Goal: Check status: Check status

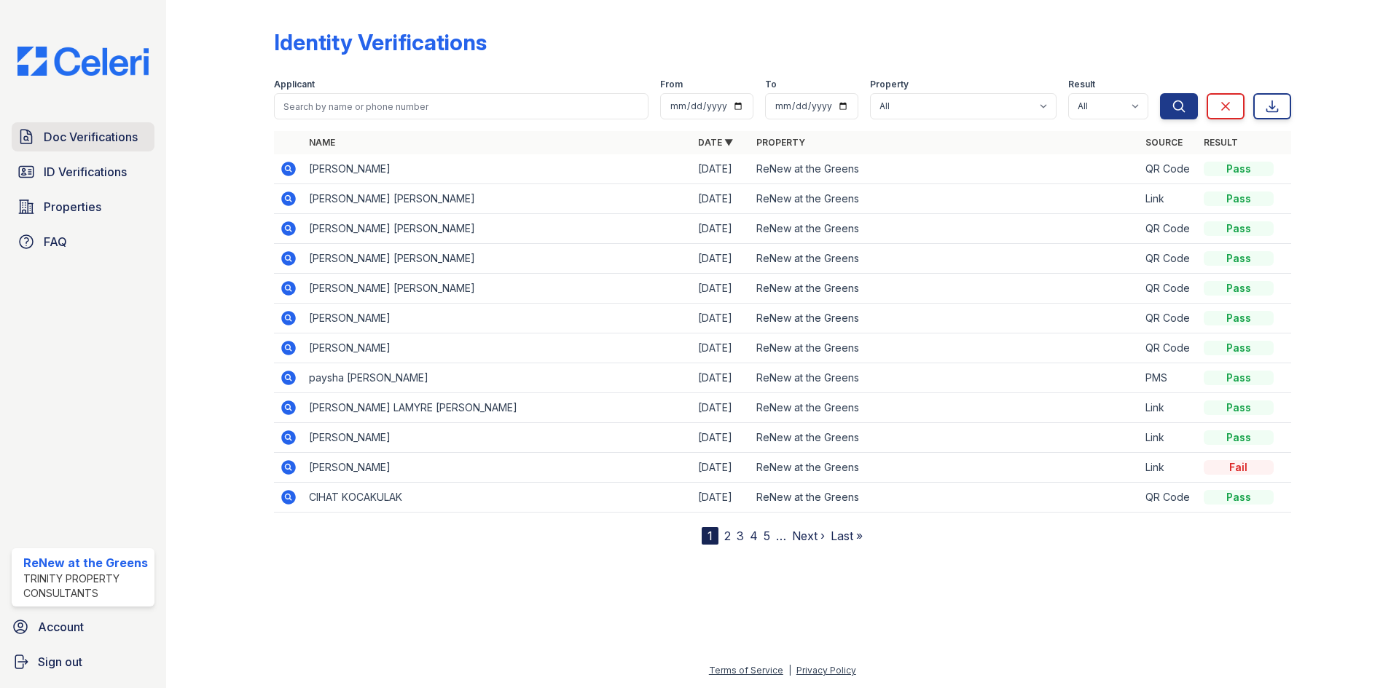
click at [82, 123] on link "Doc Verifications" at bounding box center [83, 136] width 143 height 29
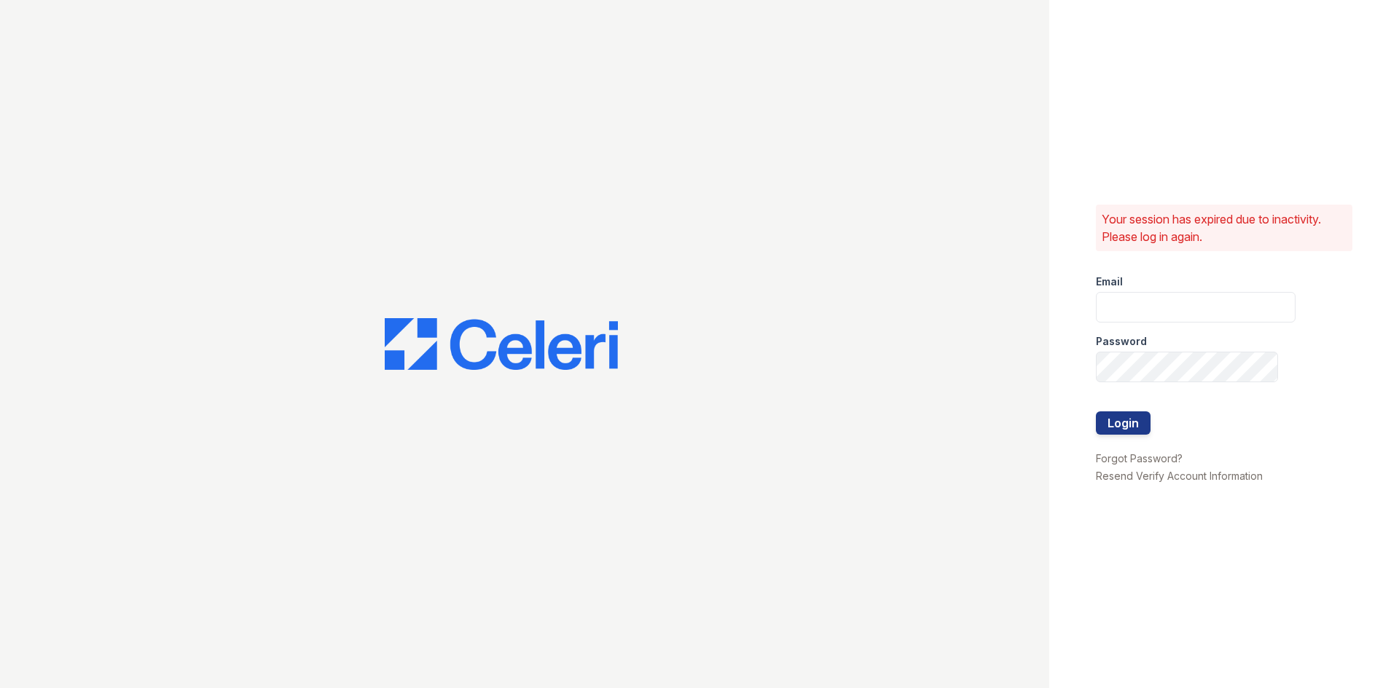
click at [1116, 329] on div "Password" at bounding box center [1196, 337] width 200 height 29
click at [1121, 323] on div "Password" at bounding box center [1196, 337] width 200 height 29
click at [1126, 318] on input "email" at bounding box center [1196, 307] width 200 height 31
click at [1129, 280] on div "Email" at bounding box center [1196, 277] width 200 height 29
click at [1142, 294] on input "email" at bounding box center [1196, 307] width 200 height 31
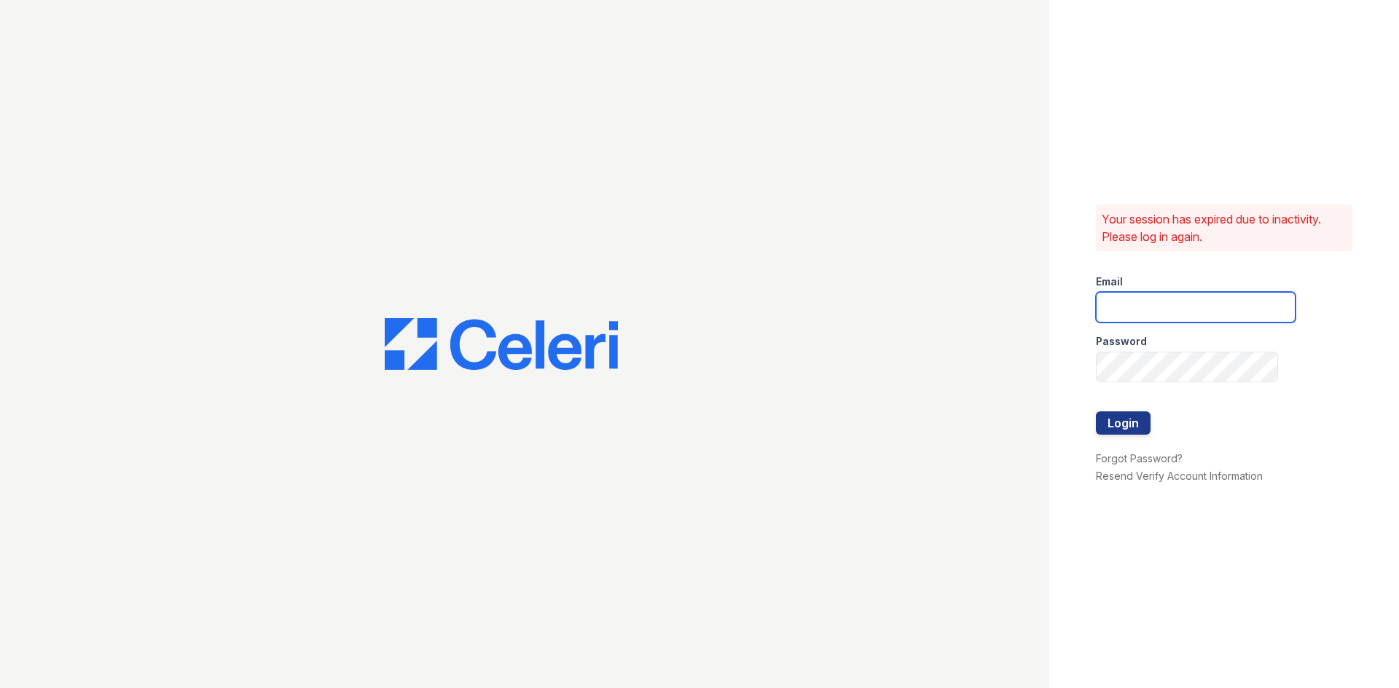
type input "renewatthegreens@trinity-pm.com"
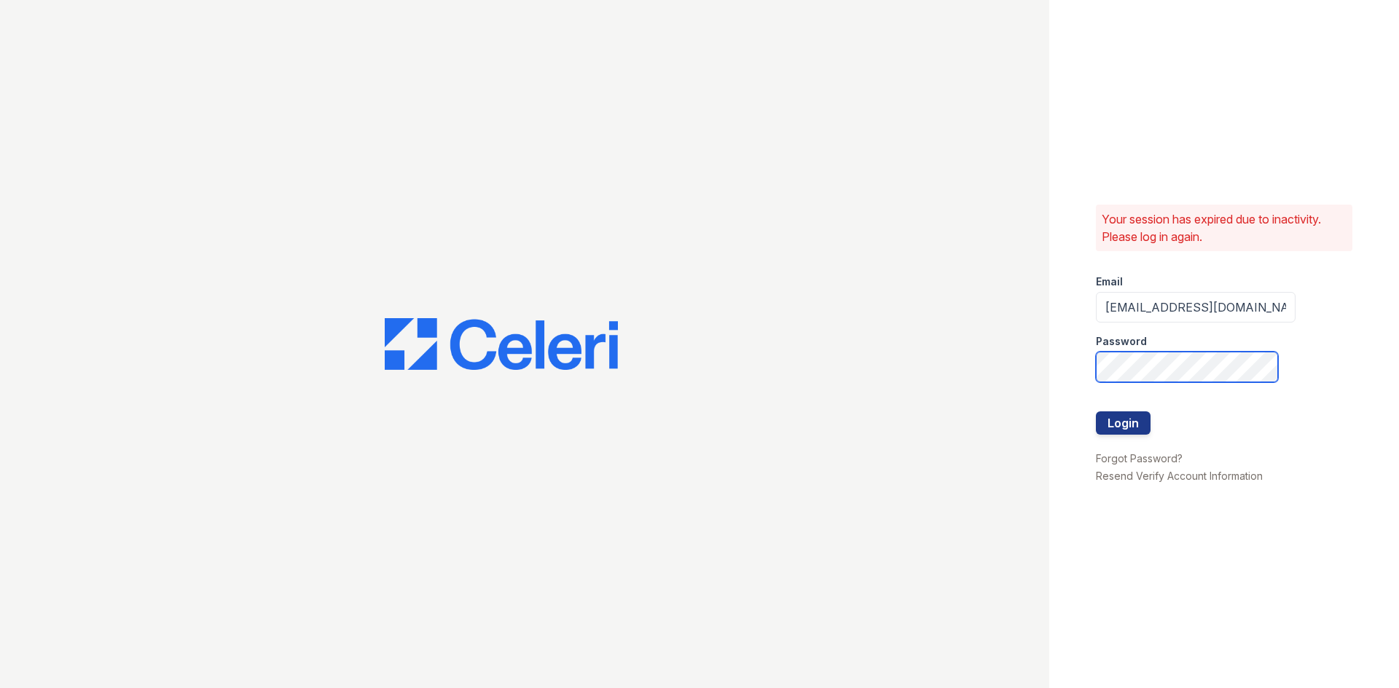
click at [1096, 412] on button "Login" at bounding box center [1123, 423] width 55 height 23
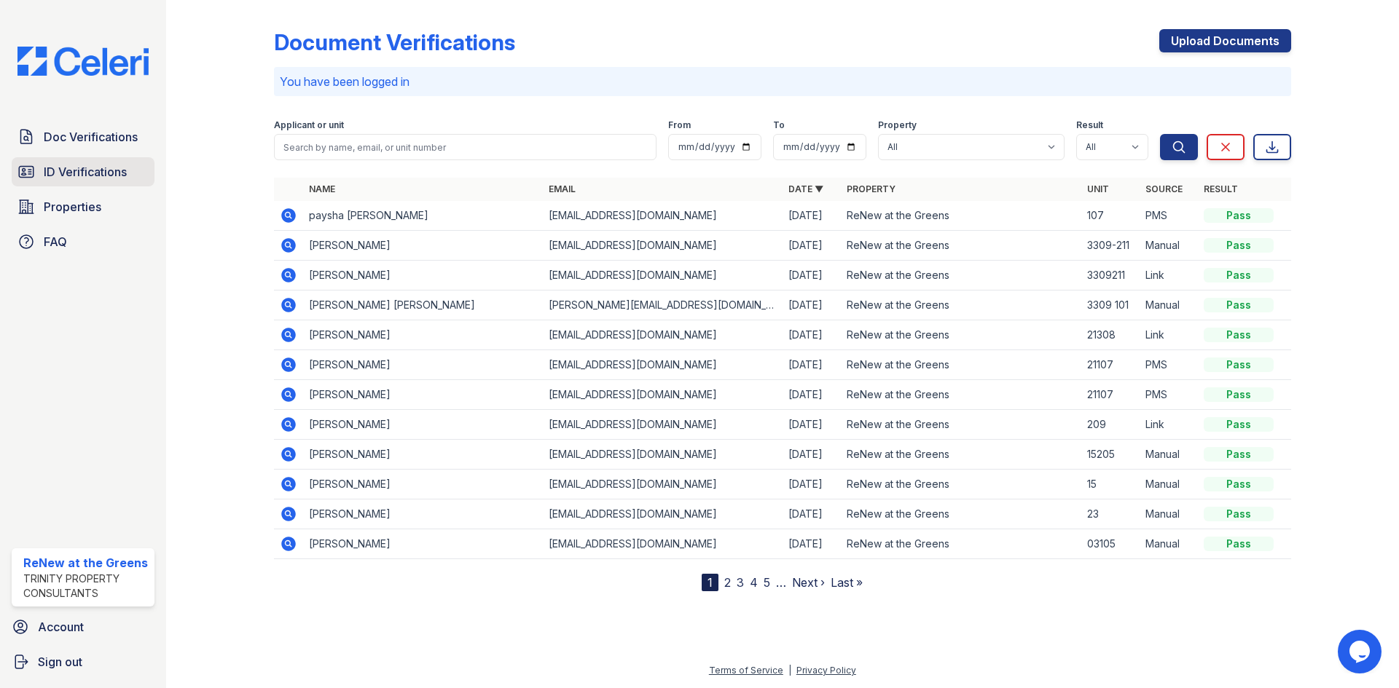
click at [130, 176] on link "ID Verifications" at bounding box center [83, 171] width 143 height 29
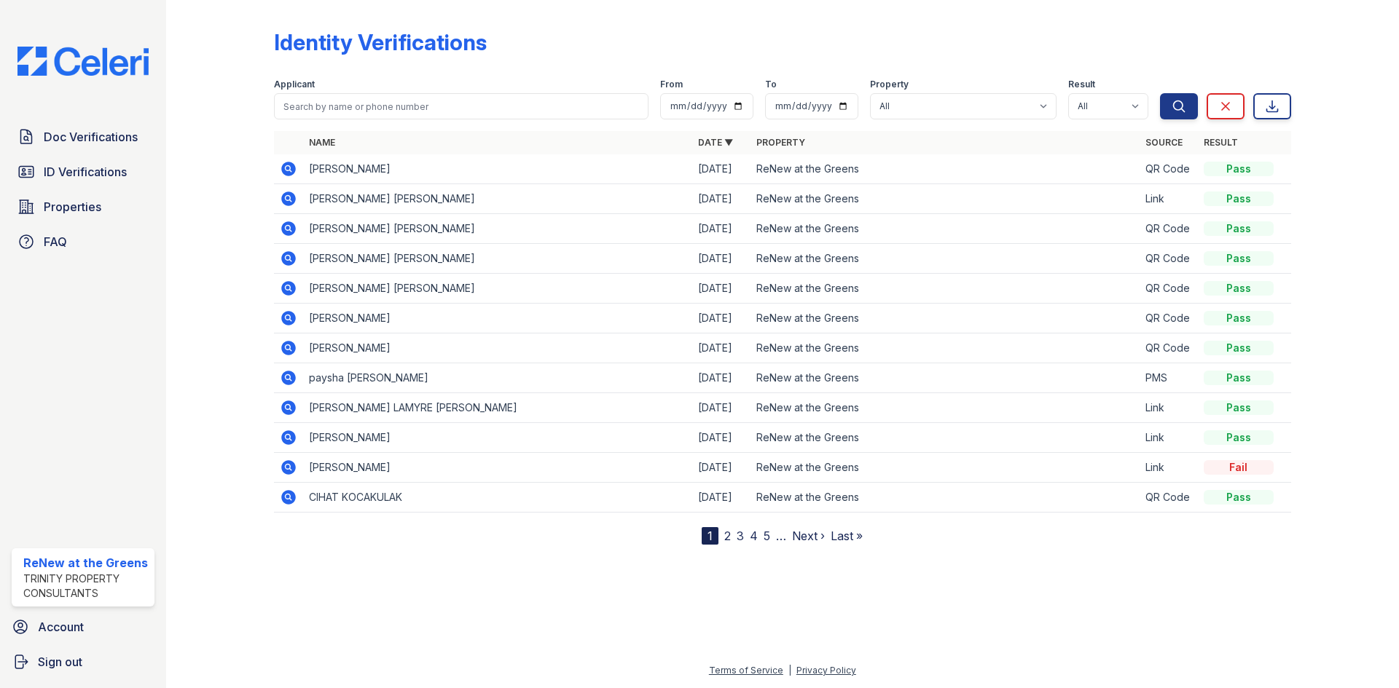
click at [288, 347] on icon at bounding box center [288, 347] width 4 height 4
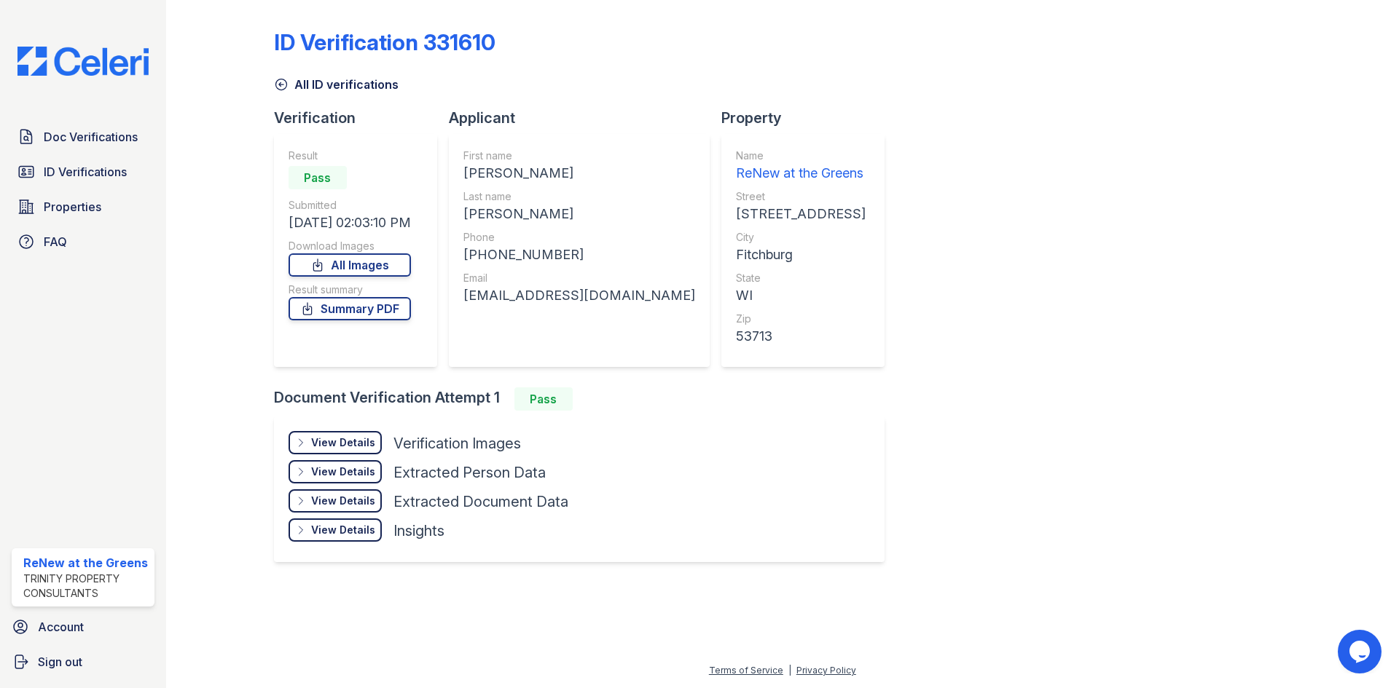
click at [356, 446] on div "View Details" at bounding box center [343, 443] width 64 height 15
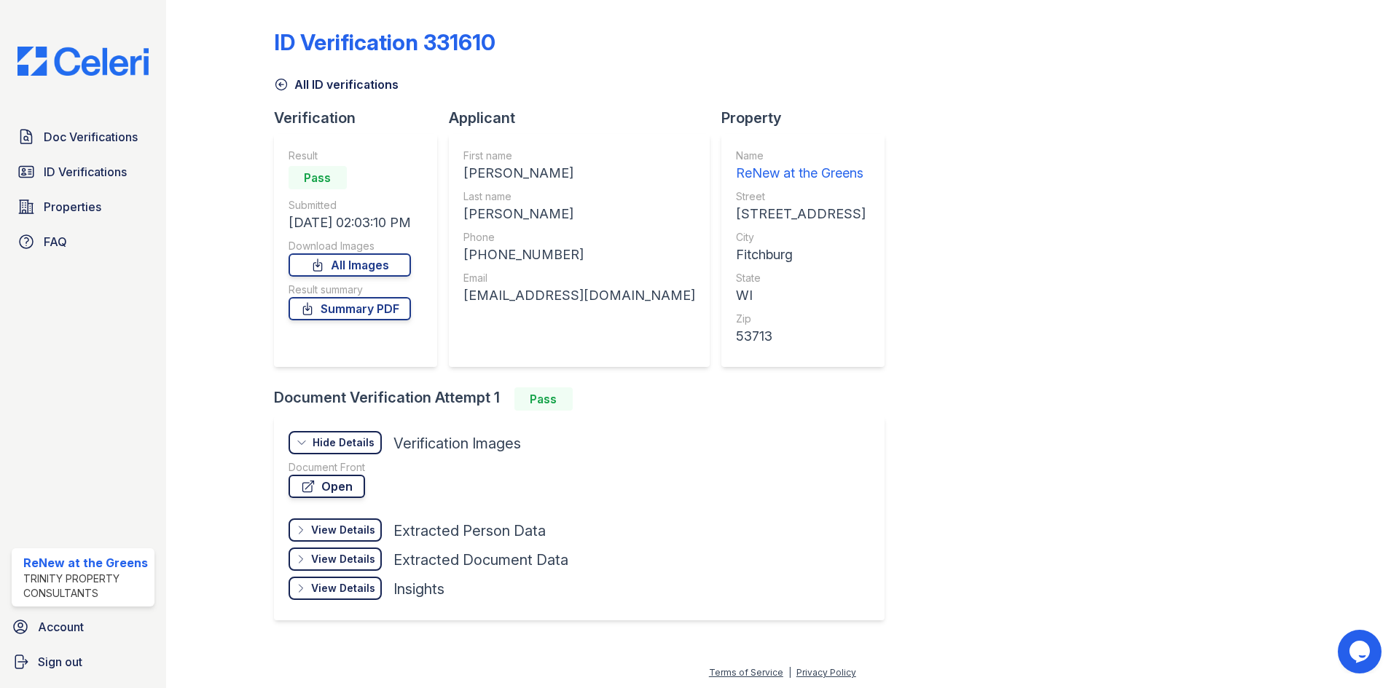
click at [357, 479] on link "Open" at bounding box center [326, 486] width 76 height 23
click at [358, 313] on link "Summary PDF" at bounding box center [349, 308] width 122 height 23
click at [351, 494] on link "Open" at bounding box center [326, 486] width 76 height 23
click at [120, 137] on span "Doc Verifications" at bounding box center [91, 136] width 94 height 17
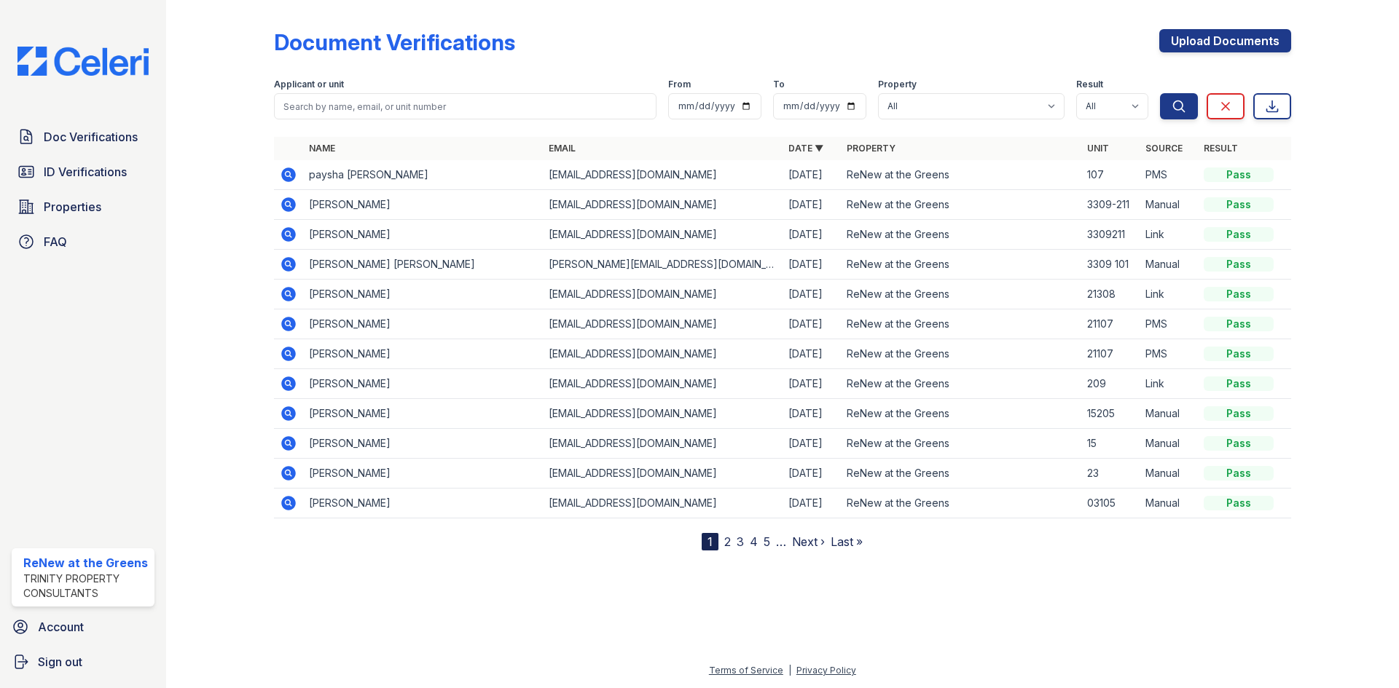
click at [292, 235] on icon at bounding box center [288, 234] width 15 height 15
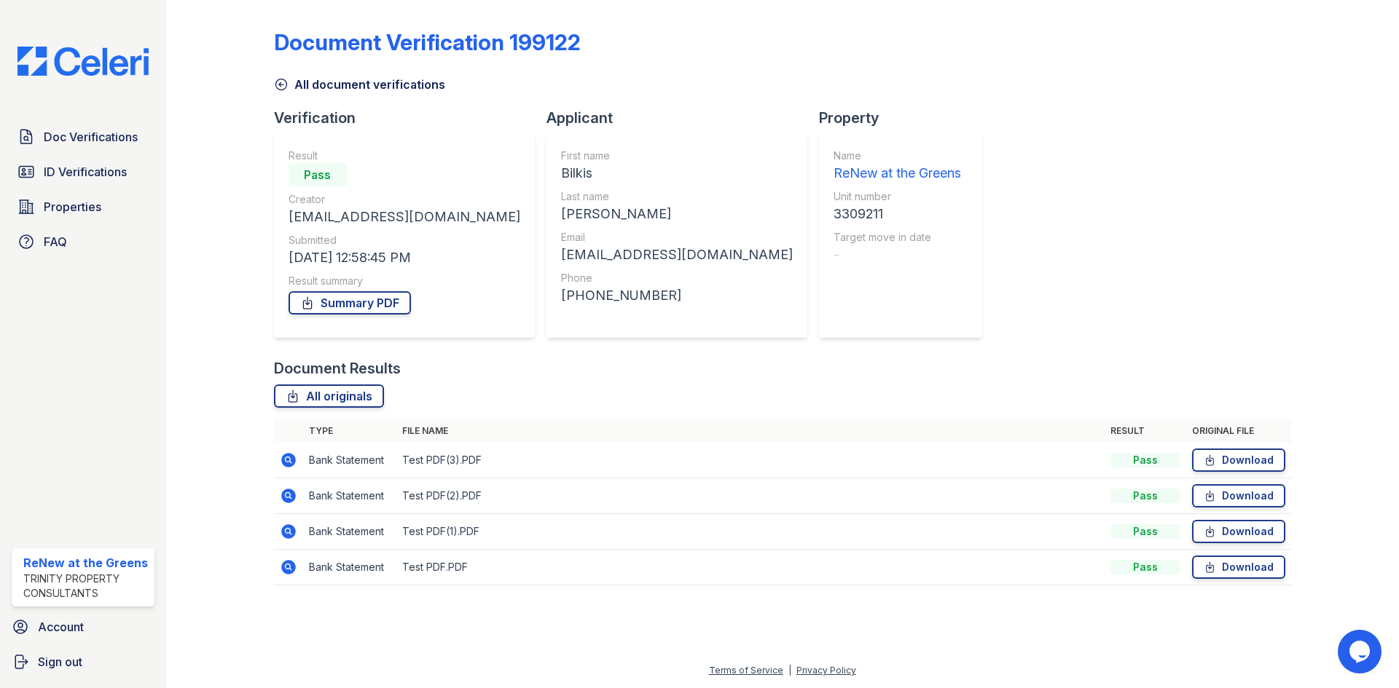
click at [286, 563] on icon at bounding box center [288, 567] width 15 height 15
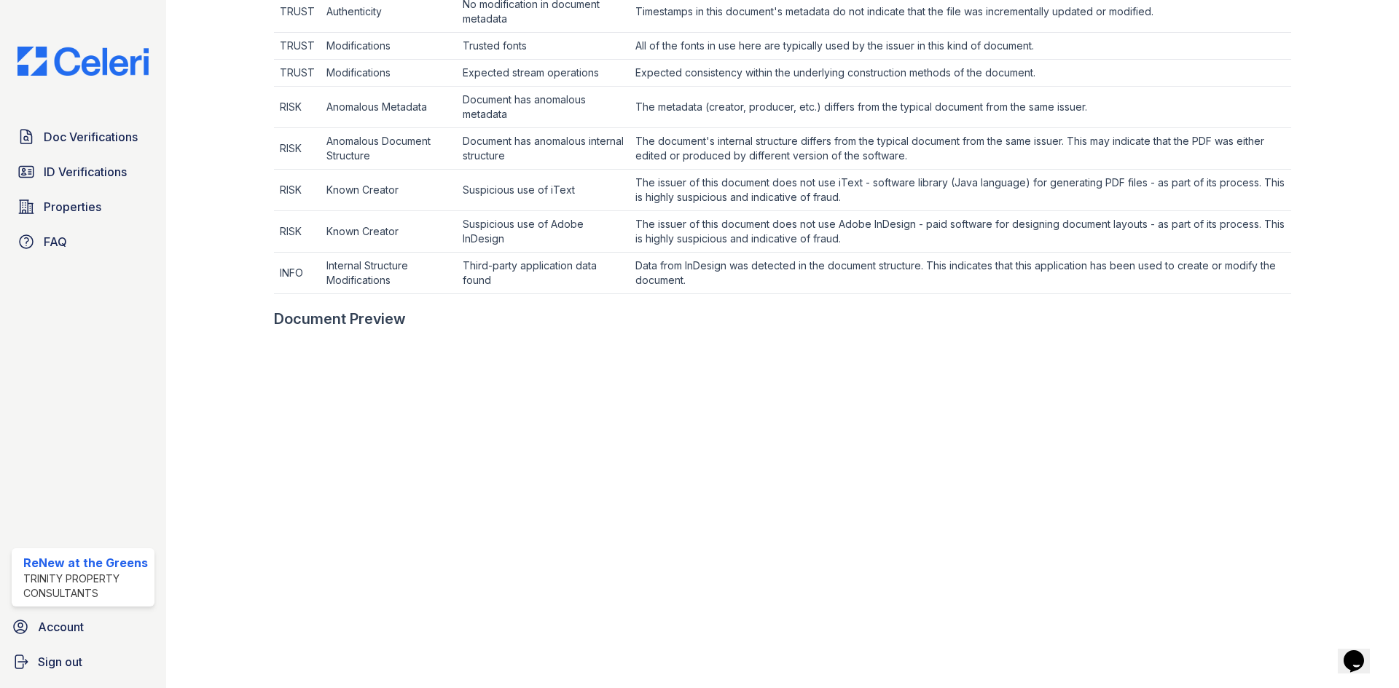
click at [814, 262] on td "Data from InDesign was detected in the document structure. This indicates that …" at bounding box center [959, 274] width 661 height 42
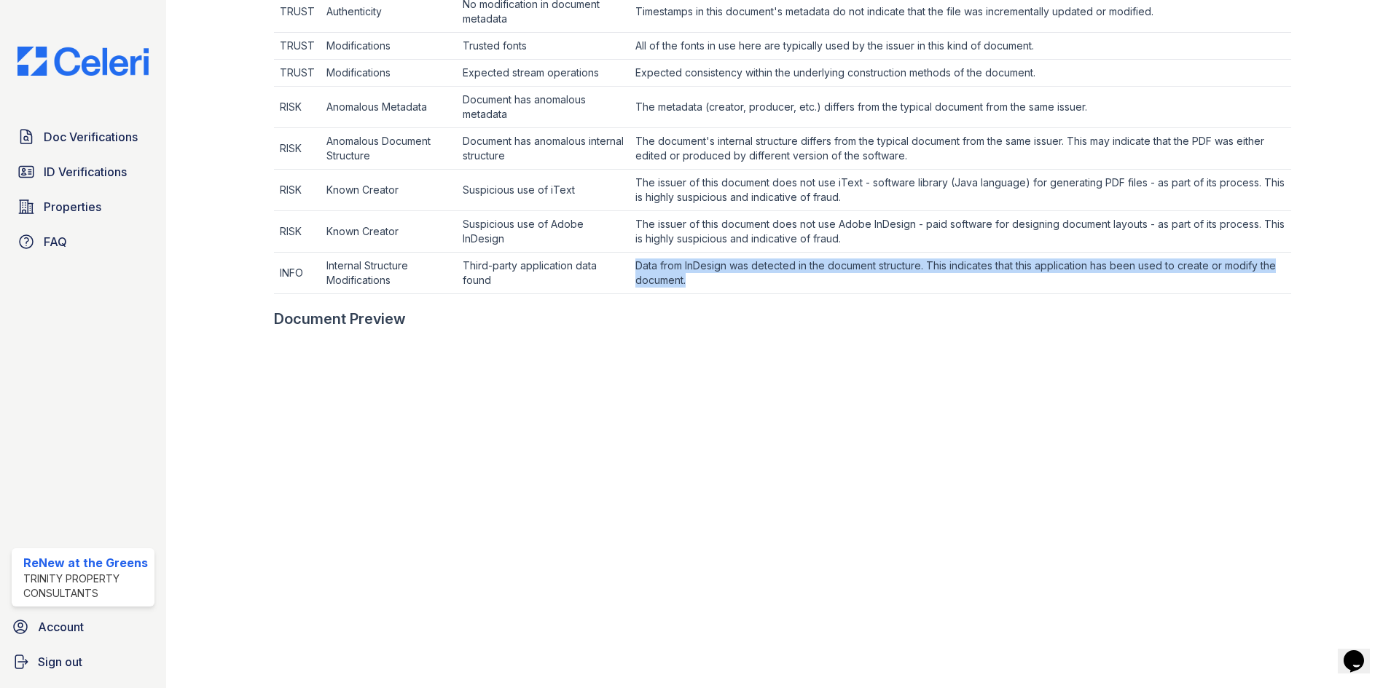
click at [814, 262] on td "Data from InDesign was detected in the document structure. This indicates that …" at bounding box center [959, 274] width 661 height 42
